Goal: Information Seeking & Learning: Find specific fact

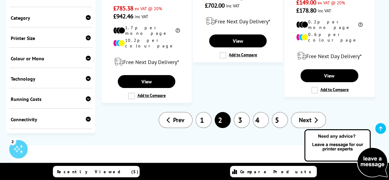
scroll to position [1169, 0]
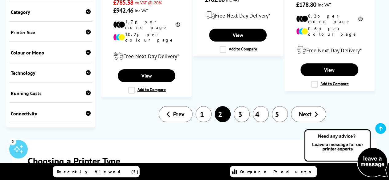
click at [280, 106] on link "5" at bounding box center [280, 114] width 16 height 16
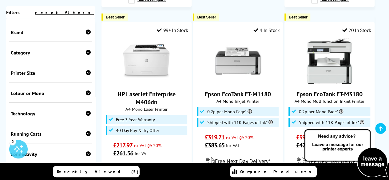
scroll to position [1046, 0]
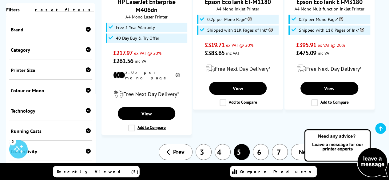
click at [262, 144] on link "6" at bounding box center [261, 152] width 16 height 16
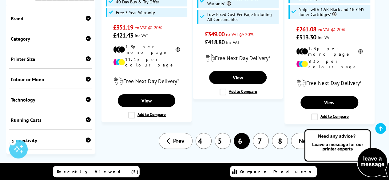
scroll to position [1107, 0]
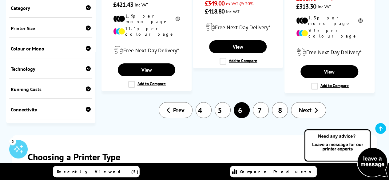
click at [280, 102] on link "8" at bounding box center [280, 110] width 16 height 16
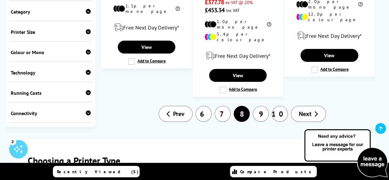
scroll to position [1199, 0]
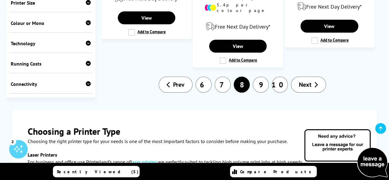
click at [302, 81] on span "Next" at bounding box center [305, 85] width 13 height 8
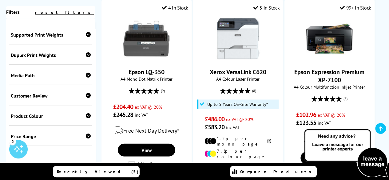
scroll to position [523, 0]
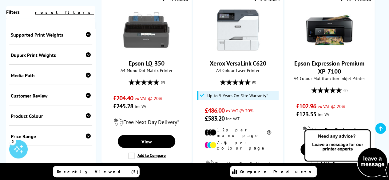
click at [62, 96] on div "Customer Review" at bounding box center [51, 96] width 80 height 6
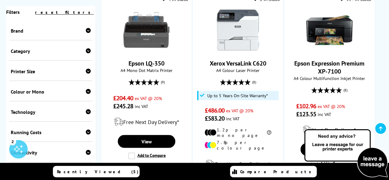
scroll to position [0, 0]
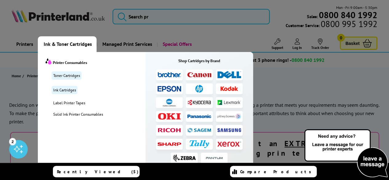
click at [227, 143] on img at bounding box center [229, 144] width 24 height 6
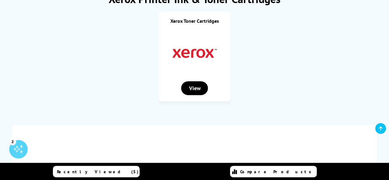
scroll to position [31, 0]
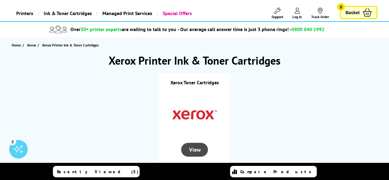
click at [197, 152] on div "View" at bounding box center [194, 150] width 26 height 14
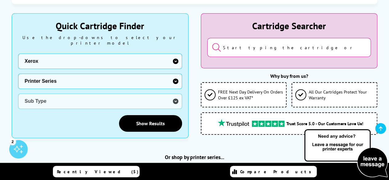
scroll to position [154, 0]
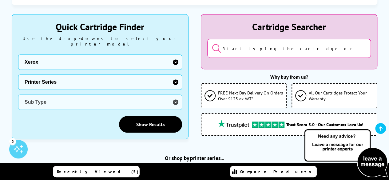
click at [117, 77] on select "Printer Series B Series C Series Colorqube Colour MFP DocuPrint Phaser Versalin…" at bounding box center [100, 81] width 164 height 15
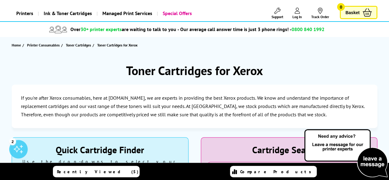
scroll to position [0, 0]
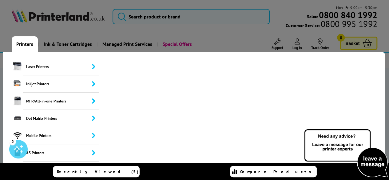
click at [27, 43] on link "Printers" at bounding box center [25, 44] width 26 height 16
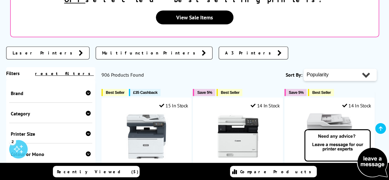
scroll to position [154, 0]
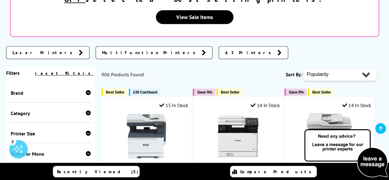
click at [60, 90] on div "Brand" at bounding box center [51, 93] width 80 height 6
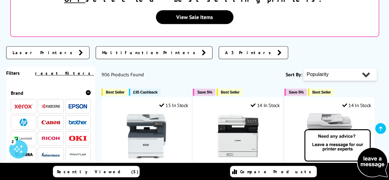
click at [25, 104] on img at bounding box center [23, 106] width 18 height 4
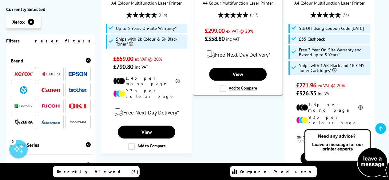
scroll to position [308, 0]
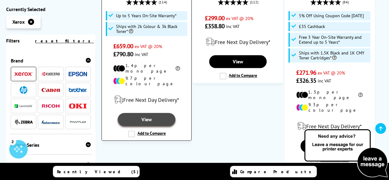
click at [151, 113] on link "View" at bounding box center [147, 119] width 58 height 13
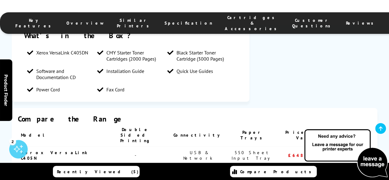
scroll to position [861, 0]
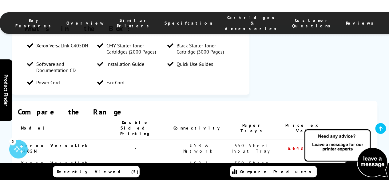
click at [225, 21] on span "Cartridges & Accessories" at bounding box center [252, 23] width 55 height 17
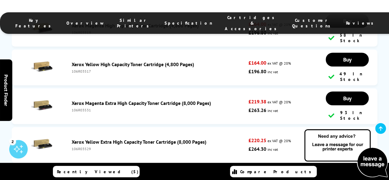
scroll to position [2533, 0]
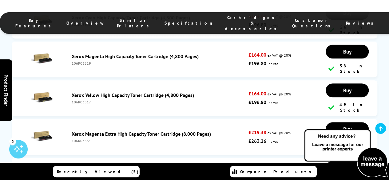
drag, startPoint x: 94, startPoint y: 103, endPoint x: 73, endPoint y: 103, distance: 21.8
copy div "115R00089"
drag, startPoint x: 95, startPoint y: 67, endPoint x: 70, endPoint y: 70, distance: 24.4
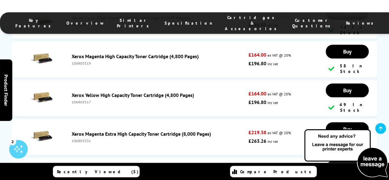
copy div "108R01121"
